Goal: Information Seeking & Learning: Learn about a topic

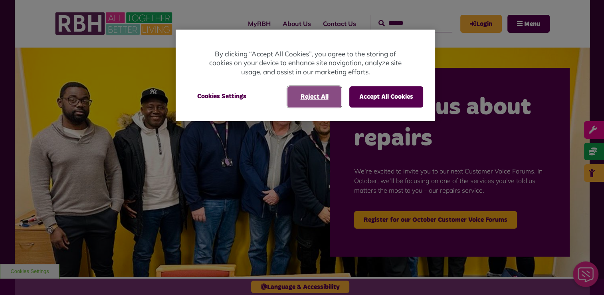
click at [321, 93] on button "Reject All" at bounding box center [315, 96] width 54 height 21
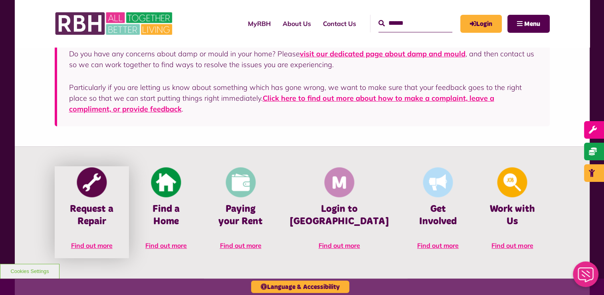
scroll to position [280, 0]
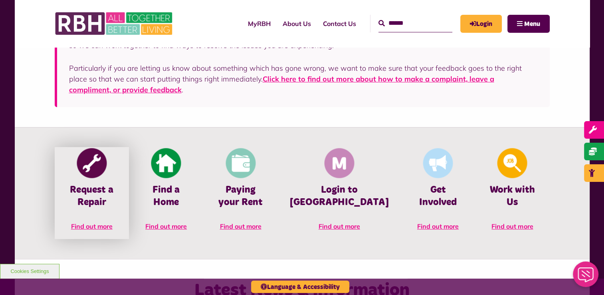
click at [94, 227] on span "Find out more" at bounding box center [92, 226] width 42 height 8
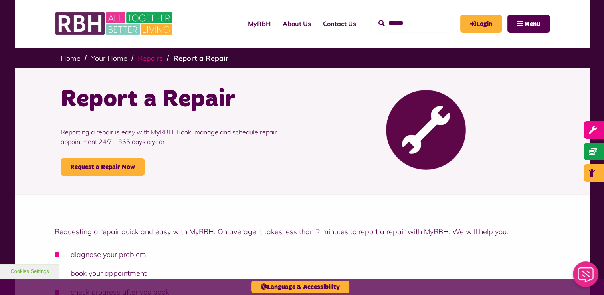
click at [145, 58] on link "Repairs" at bounding box center [150, 58] width 25 height 9
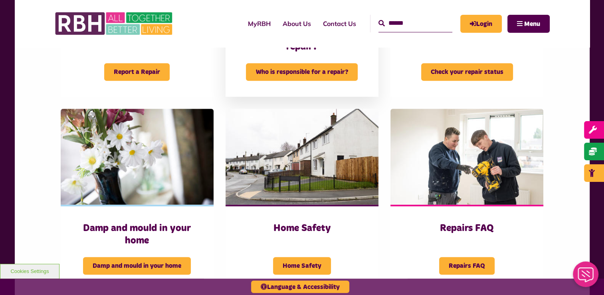
scroll to position [399, 0]
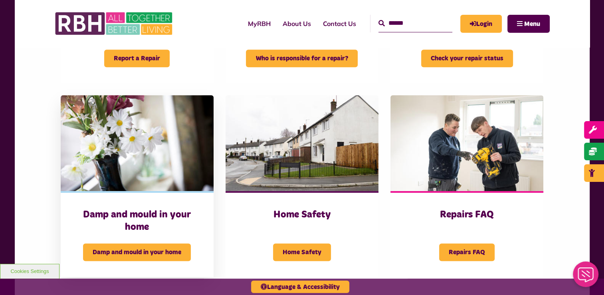
click at [116, 150] on img at bounding box center [137, 143] width 153 height 96
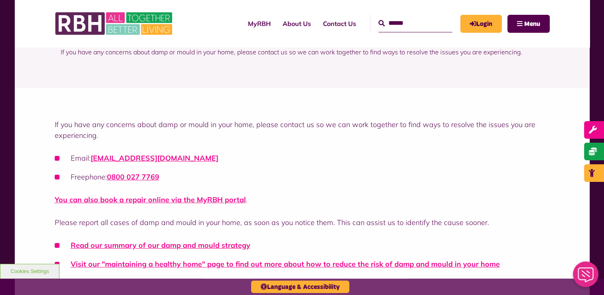
scroll to position [120, 0]
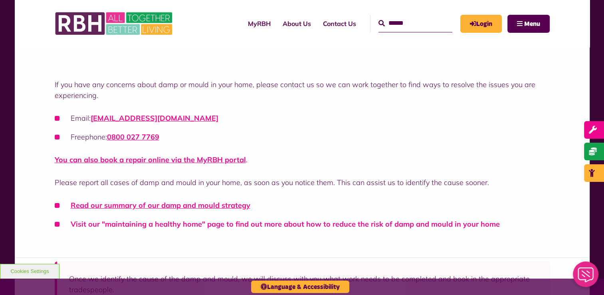
click at [313, 222] on link "Visit our "maintaining a healthy home" page to find out more about how to reduc…" at bounding box center [285, 223] width 429 height 9
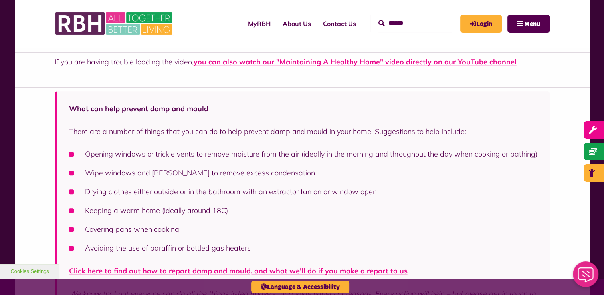
scroll to position [559, 0]
